Goal: Check status

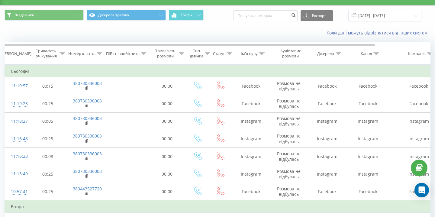
scroll to position [13, 0]
